Goal: Task Accomplishment & Management: Manage account settings

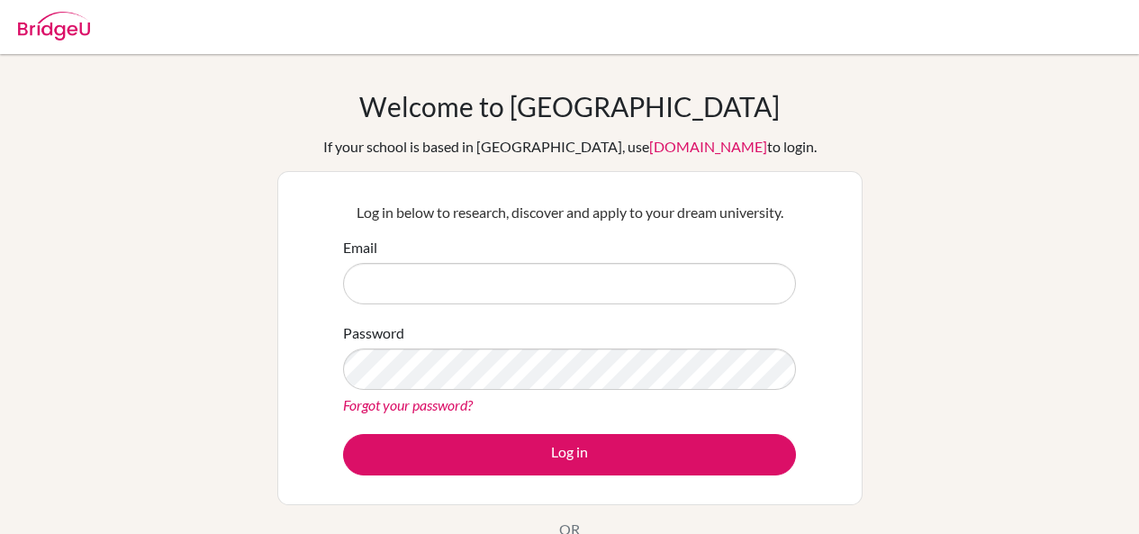
scroll to position [180, 0]
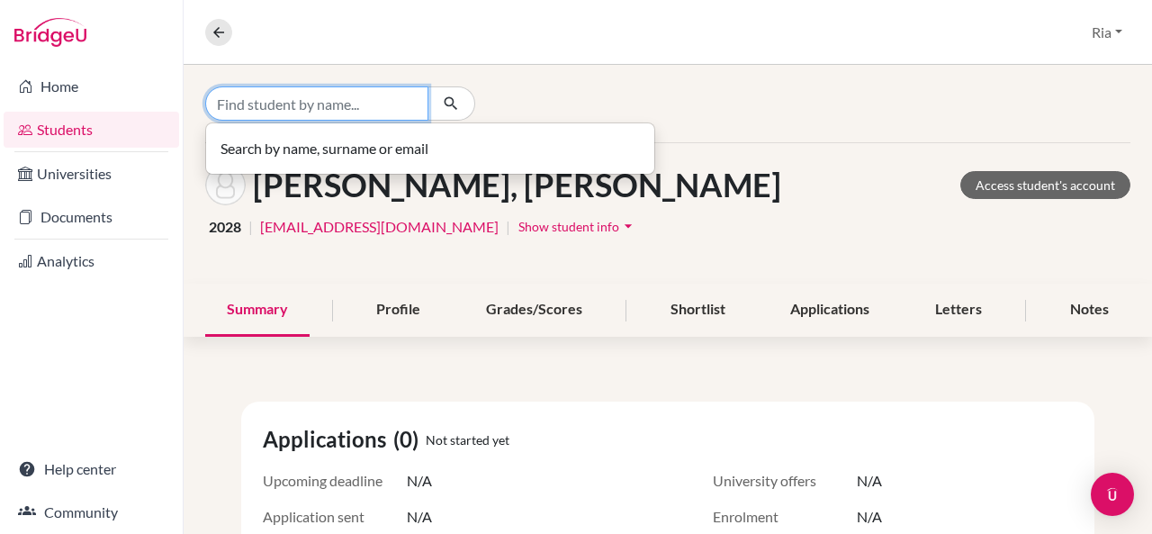
click at [331, 97] on input "Find student by name..." at bounding box center [316, 103] width 223 height 34
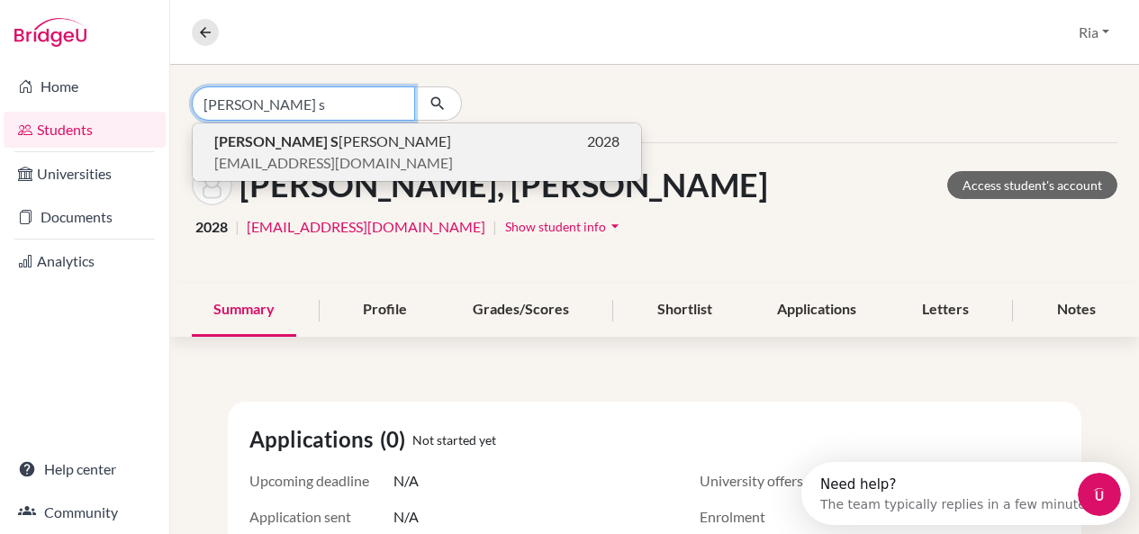
type input "[PERSON_NAME] s"
click at [320, 140] on span "[PERSON_NAME] S [PERSON_NAME]" at bounding box center [332, 142] width 237 height 22
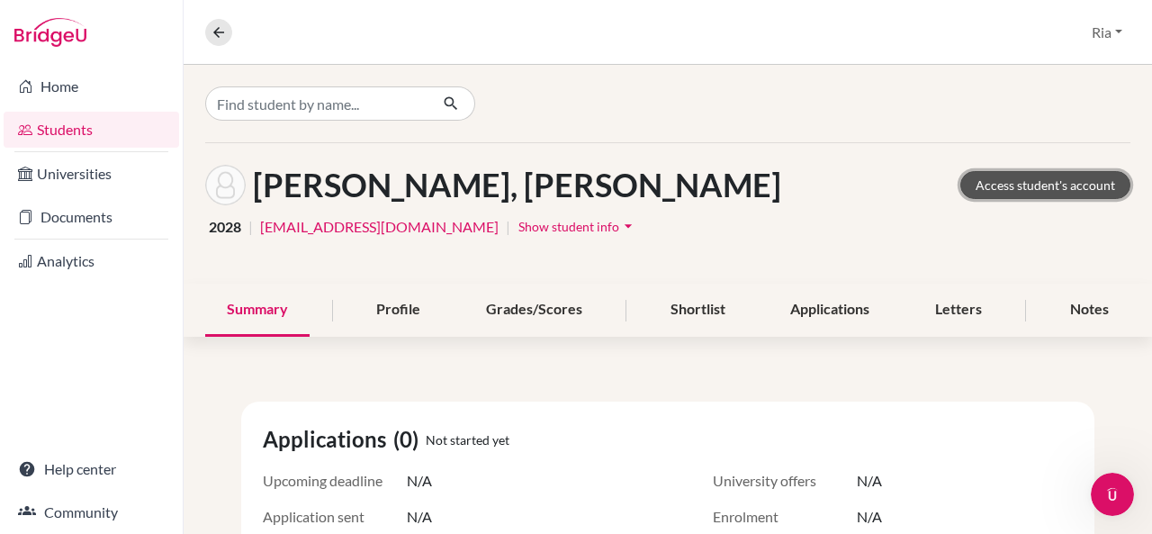
click at [1000, 180] on link "Access student's account" at bounding box center [1046, 185] width 170 height 28
click at [632, 226] on icon "arrow_drop_down" at bounding box center [628, 226] width 18 height 18
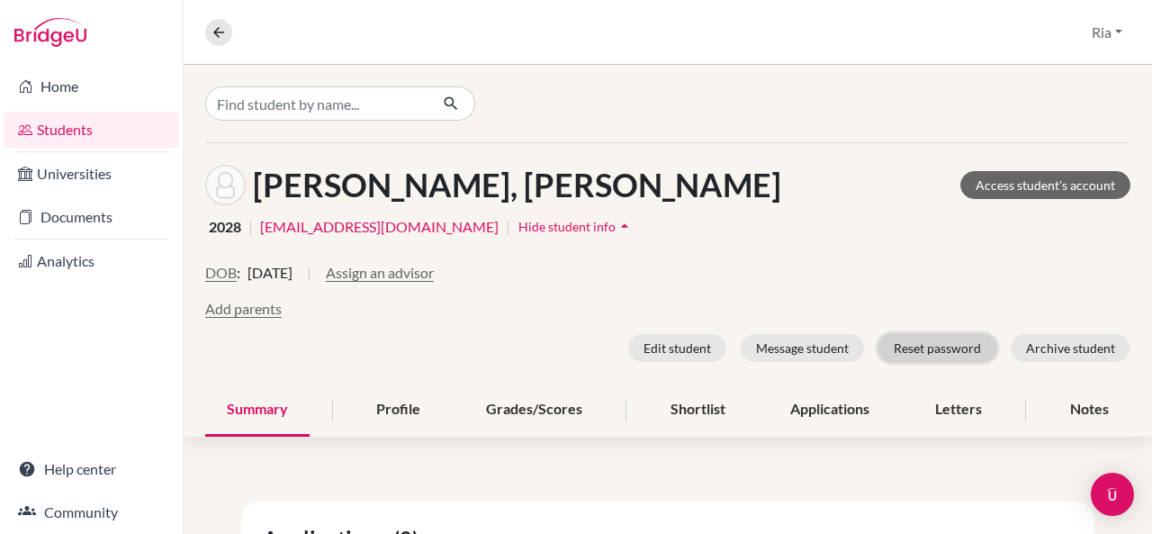
click at [944, 349] on button "Reset password" at bounding box center [938, 348] width 118 height 28
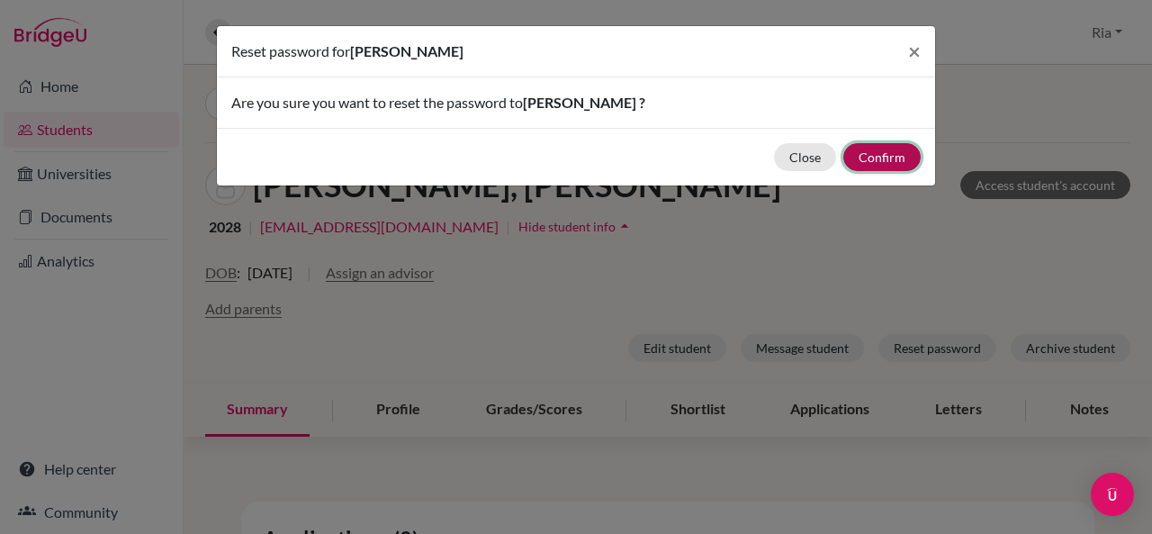
click at [877, 147] on button "Confirm" at bounding box center [882, 157] width 77 height 28
